Goal: Check status: Verify the current state of an ongoing process or item

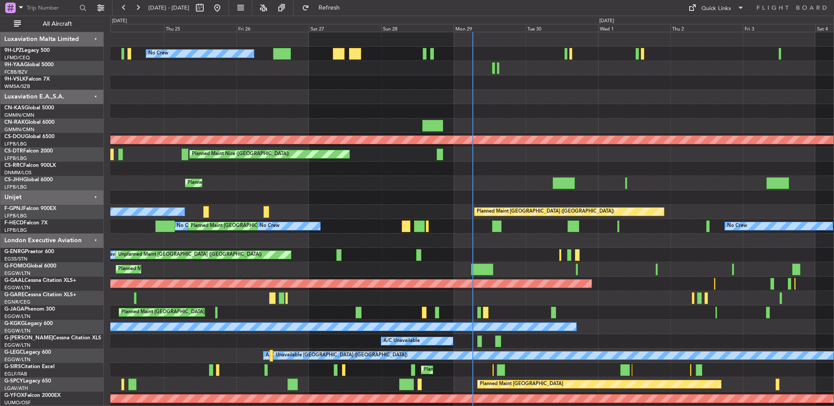
click at [313, 129] on div at bounding box center [471, 126] width 723 height 14
click at [315, 116] on div at bounding box center [471, 111] width 723 height 14
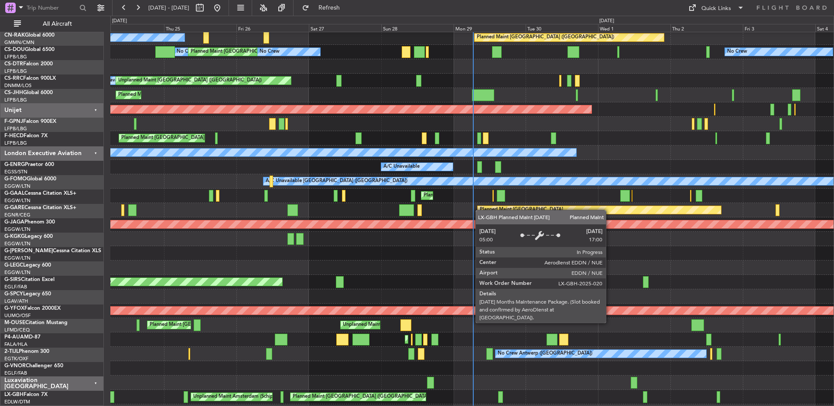
scroll to position [174, 0]
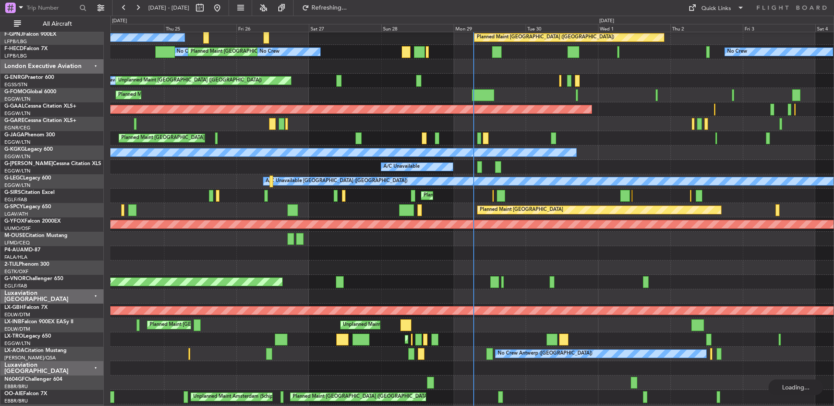
click at [833, 212] on html "[DATE] - [DATE] Refreshing... Quick Links All Aircraft No Crew Planned Maint [G…" at bounding box center [417, 203] width 834 height 406
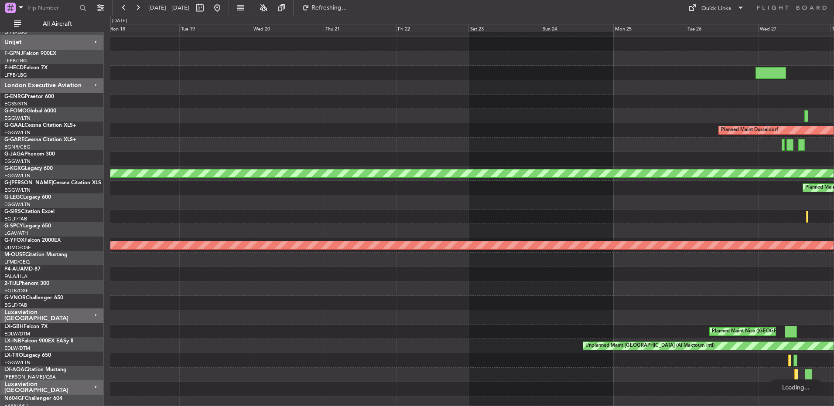
scroll to position [153, 0]
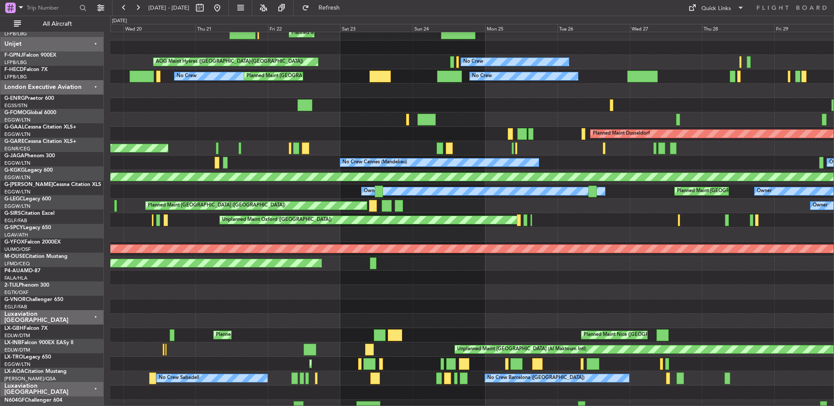
click at [318, 316] on div at bounding box center [471, 321] width 723 height 14
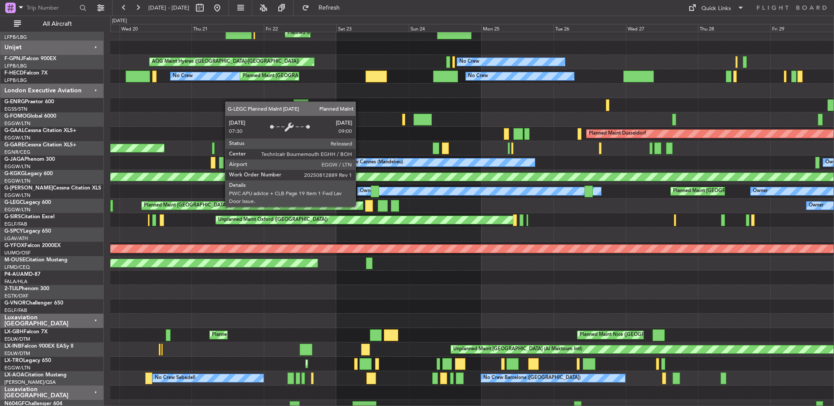
click at [92, 260] on div "Planned Maint Paris (Le Bourget) Planned Maint Paris (Le Bourget) Planned Maint…" at bounding box center [417, 211] width 834 height 391
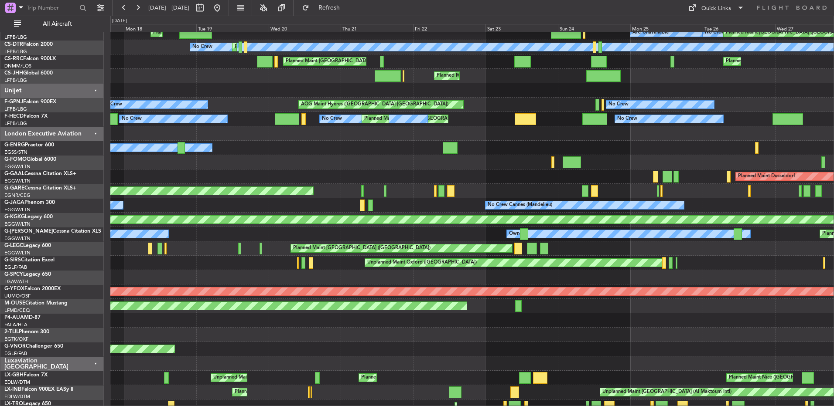
scroll to position [107, 0]
click at [738, 266] on div "Unplanned Maint Oxford (Kidlington)" at bounding box center [471, 263] width 723 height 14
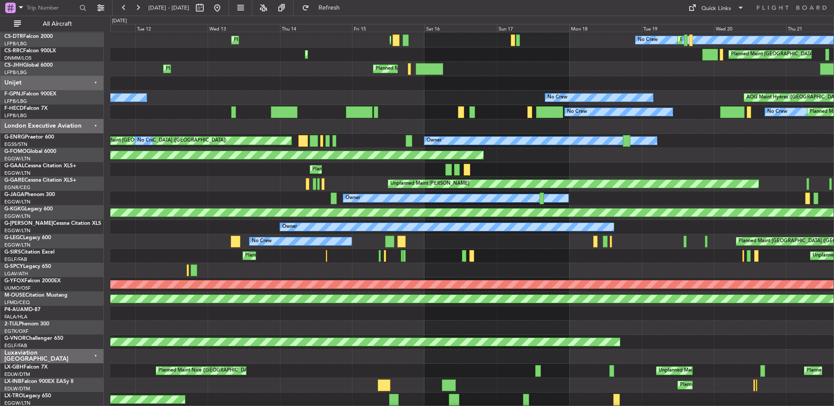
scroll to position [114, 0]
click at [669, 253] on div "Unplanned Maint Oxford (Kidlington) Planned Maint London (Farnborough)" at bounding box center [471, 256] width 723 height 14
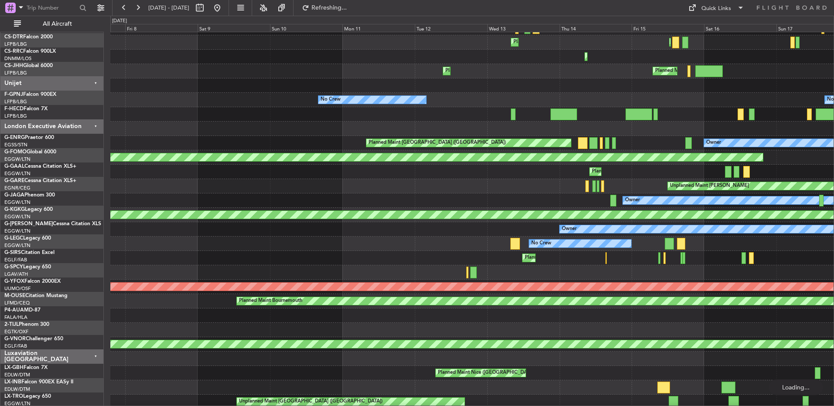
scroll to position [109, 0]
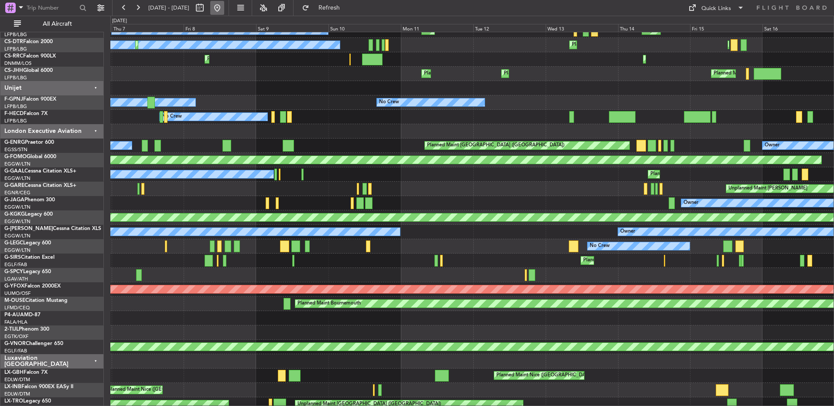
click at [224, 7] on button at bounding box center [217, 8] width 14 height 14
